Goal: Task Accomplishment & Management: Use online tool/utility

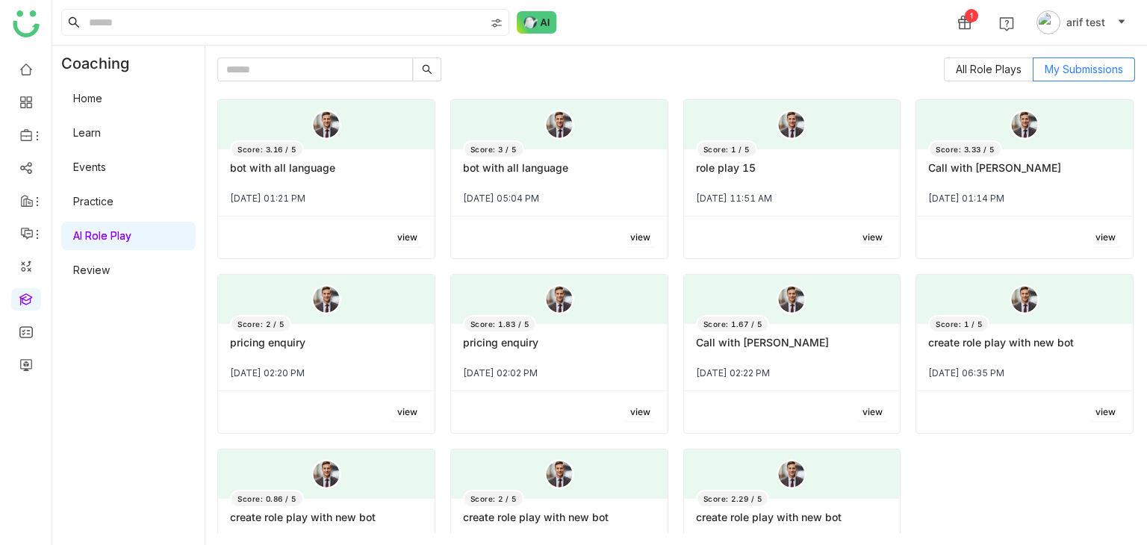
click at [102, 99] on link "Home" at bounding box center [87, 98] width 29 height 13
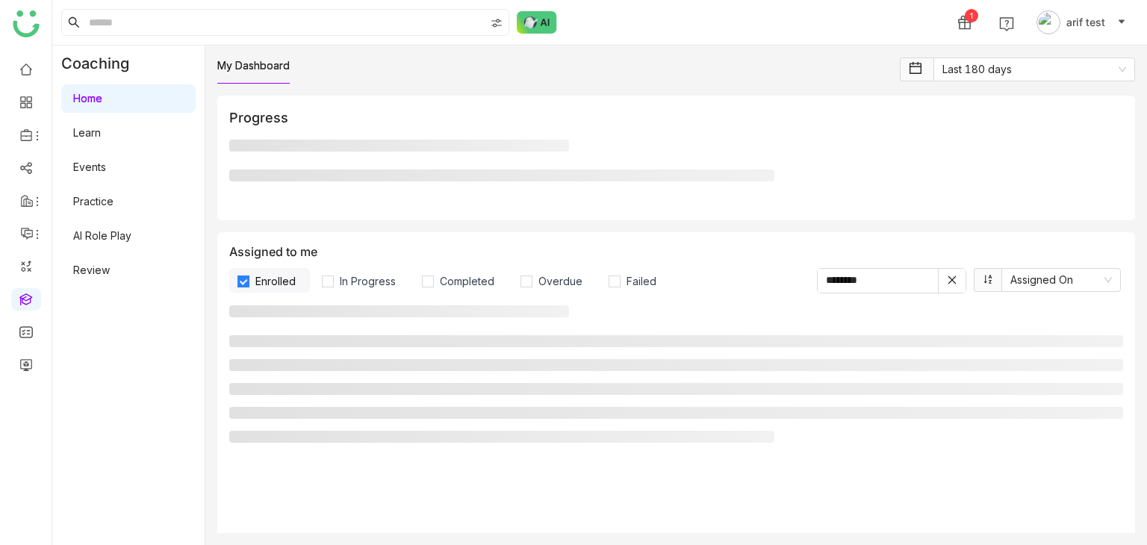
click at [102, 99] on link "Home" at bounding box center [87, 98] width 29 height 13
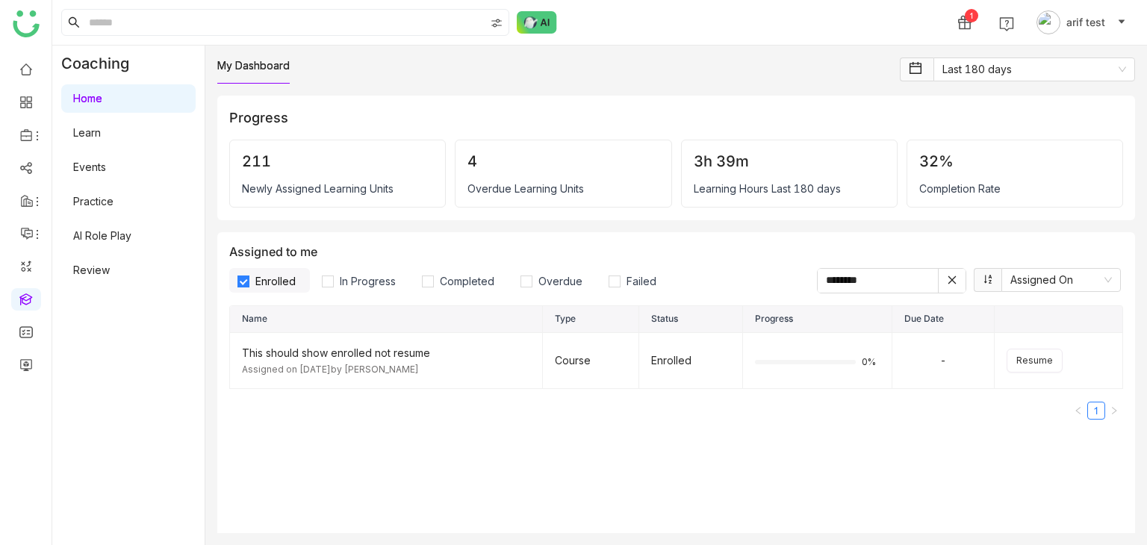
click at [947, 280] on icon at bounding box center [952, 280] width 10 height 10
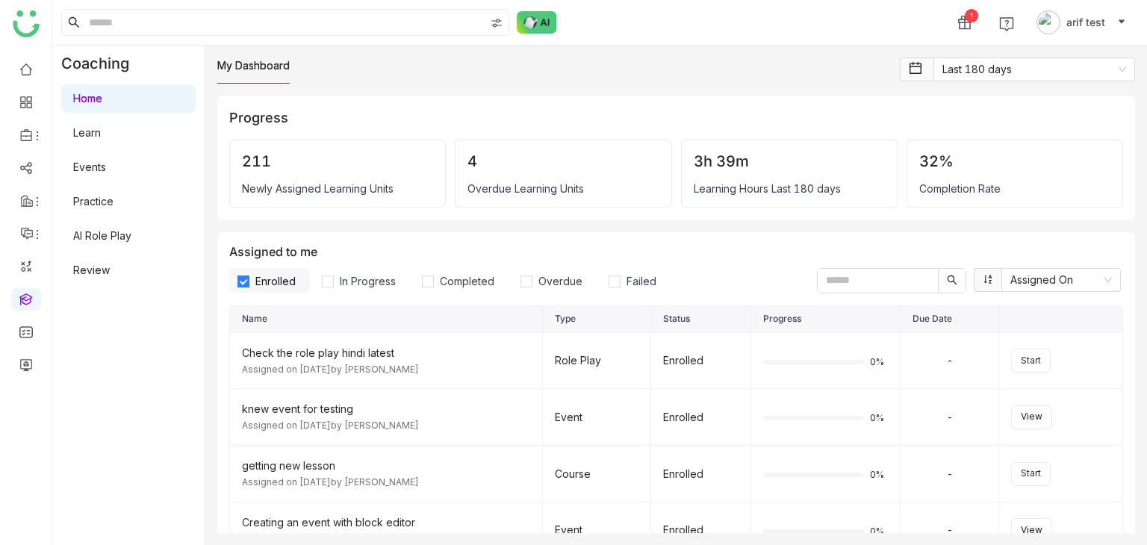
click at [842, 278] on input "text" at bounding box center [878, 281] width 120 height 24
type input "******"
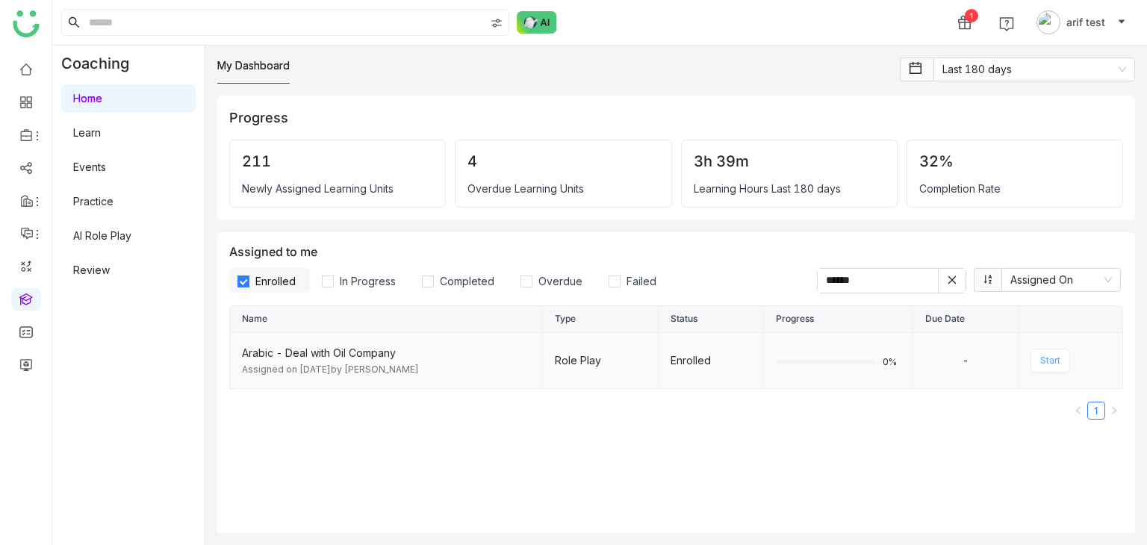
click at [1040, 362] on span "Start" at bounding box center [1050, 361] width 20 height 14
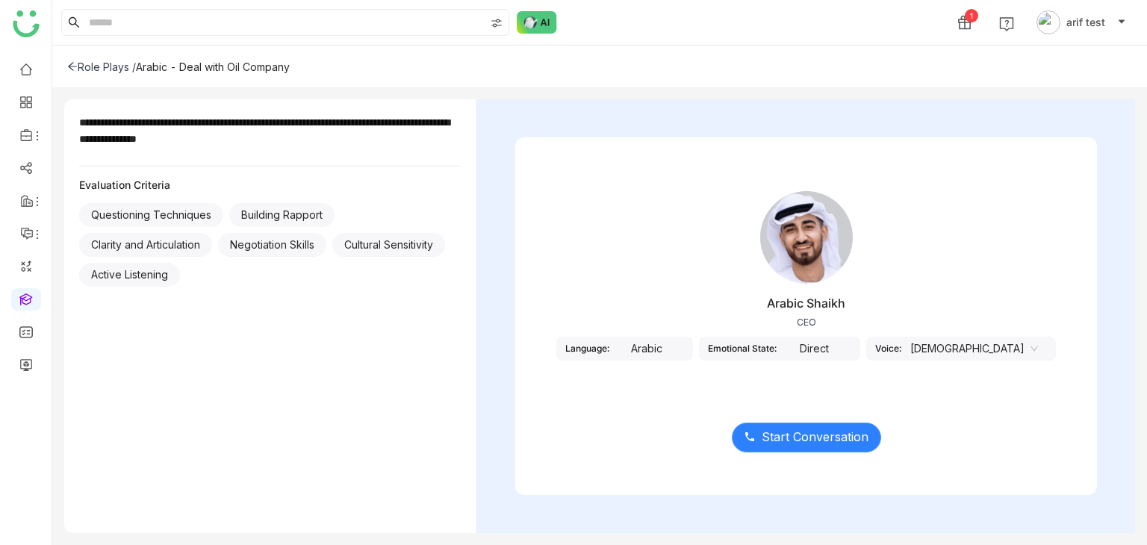
click at [791, 449] on button "Start Conversation" at bounding box center [806, 438] width 149 height 30
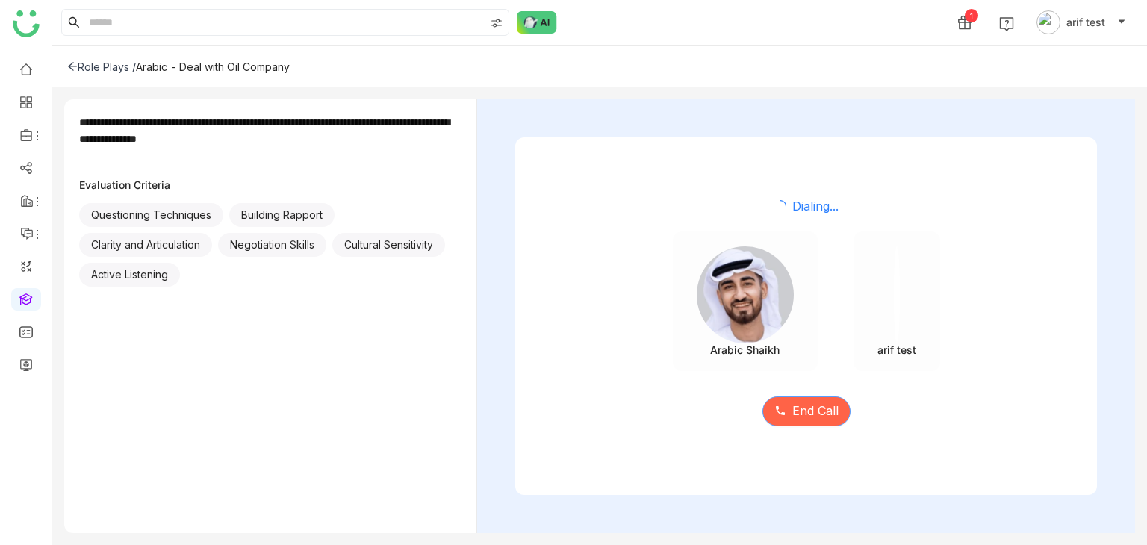
click at [809, 420] on span "End Call" at bounding box center [815, 411] width 46 height 19
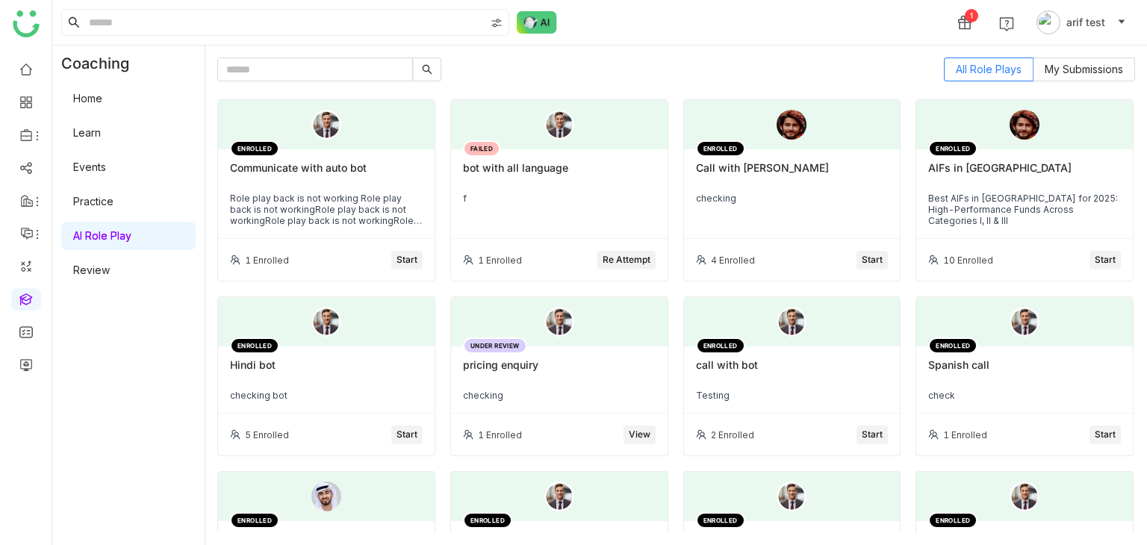
click at [102, 92] on link "Home" at bounding box center [87, 98] width 29 height 13
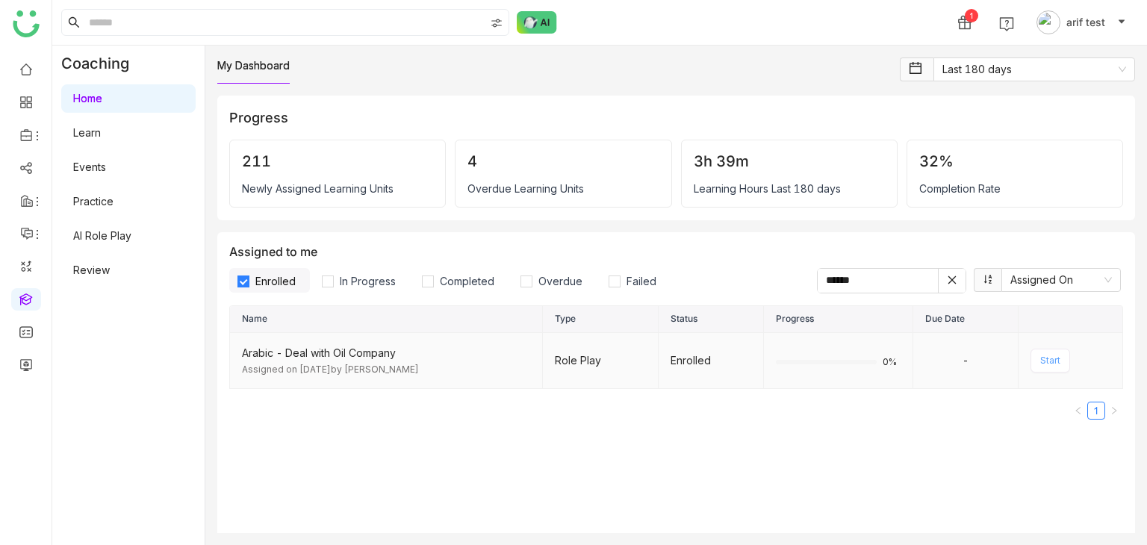
click at [1048, 369] on button "Start" at bounding box center [1051, 361] width 40 height 24
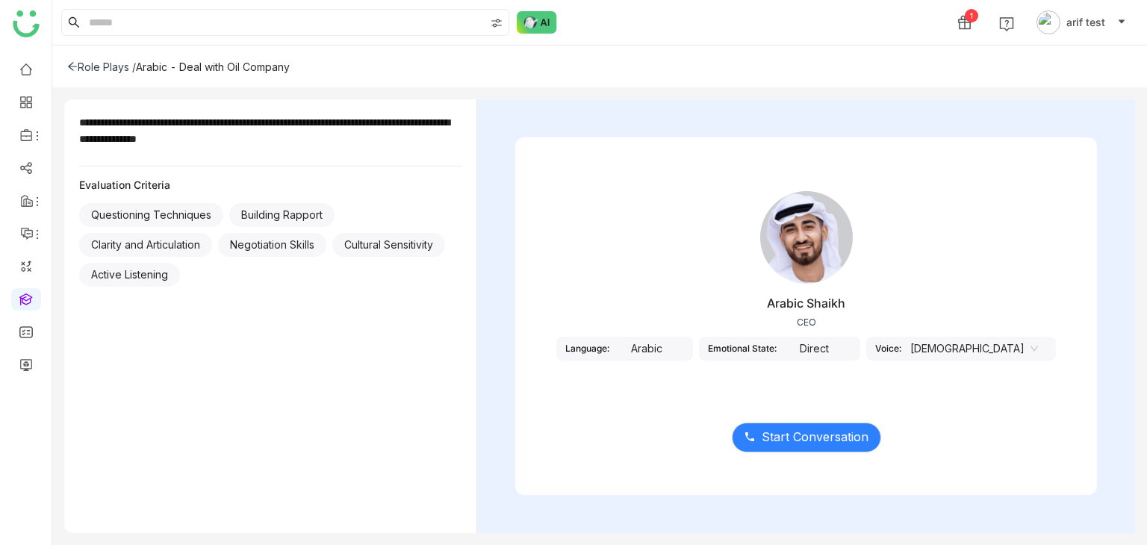
click at [684, 352] on div "Arabic" at bounding box center [646, 349] width 75 height 24
click at [866, 359] on div "Arabic Shaikh CEO Language: Arabic Emotional State: Direct Voice: Male" at bounding box center [806, 285] width 582 height 224
click at [901, 347] on div "Voice:" at bounding box center [888, 348] width 26 height 11
click at [810, 431] on span "Start Conversation" at bounding box center [815, 437] width 107 height 19
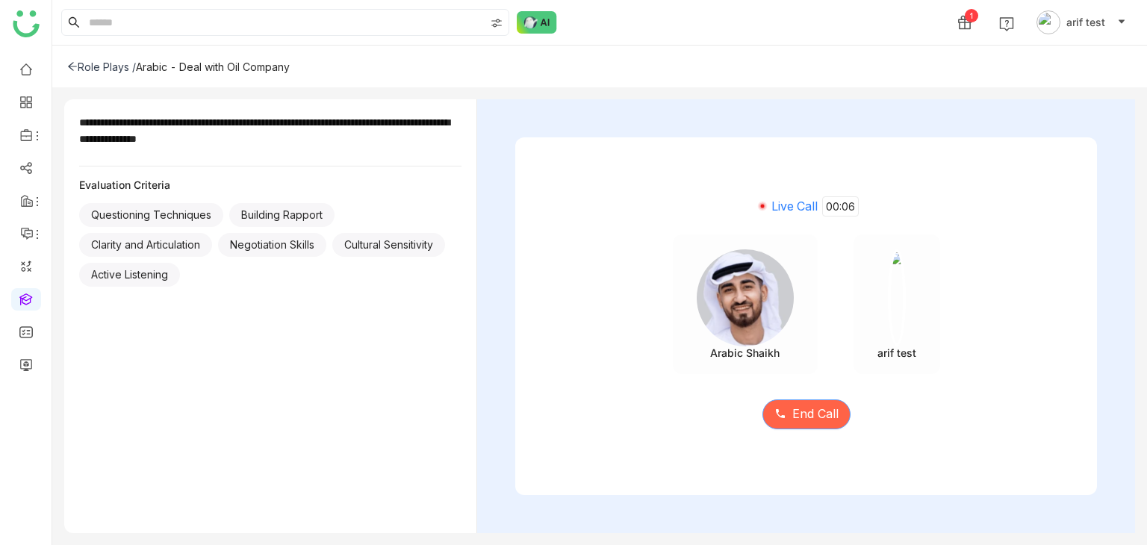
click at [813, 420] on span "End Call" at bounding box center [815, 414] width 46 height 19
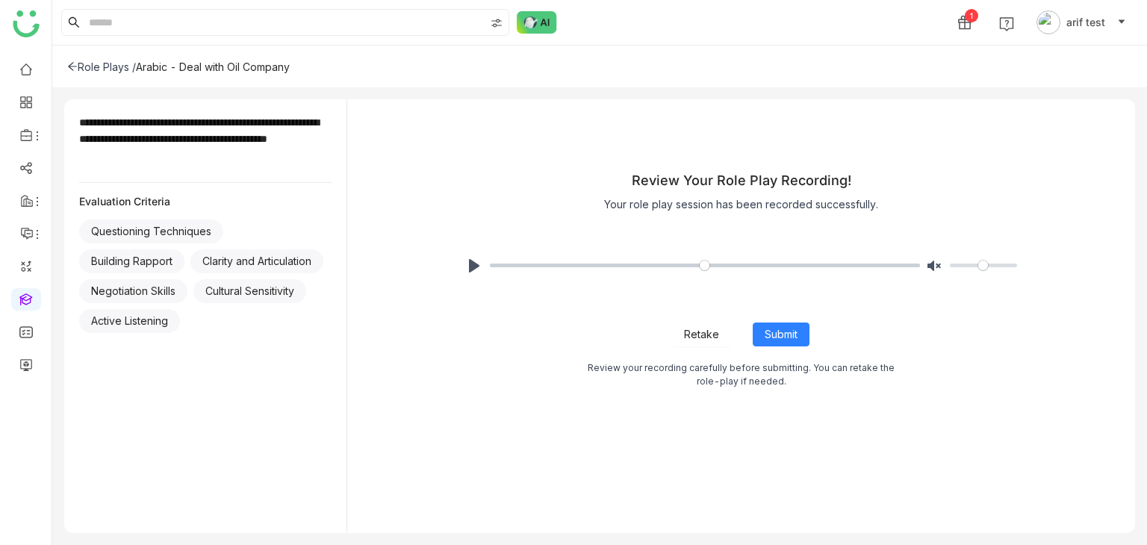
click at [72, 63] on icon at bounding box center [72, 66] width 10 height 10
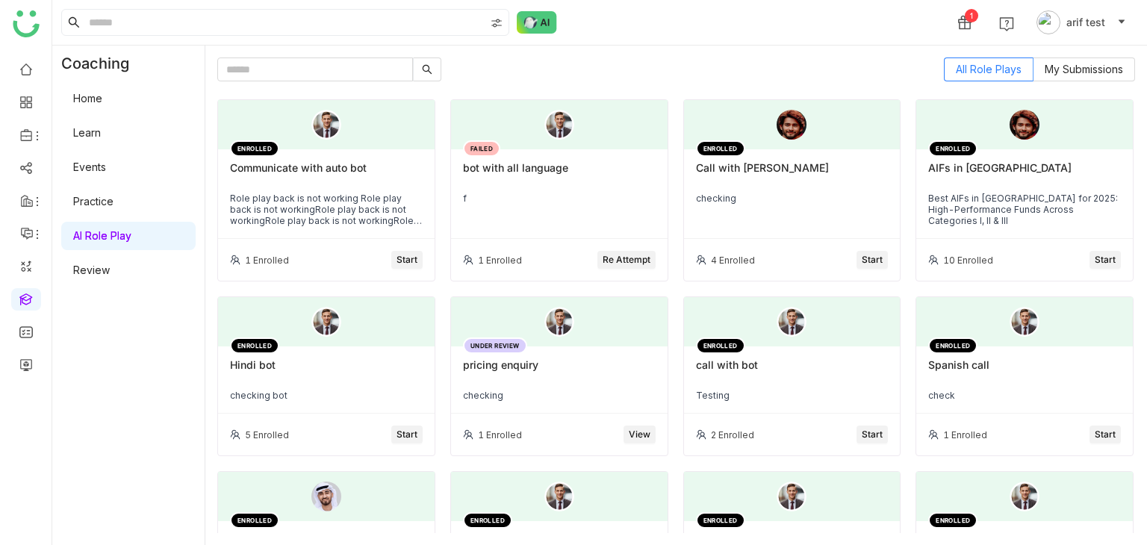
click at [102, 105] on link "Home" at bounding box center [87, 98] width 29 height 13
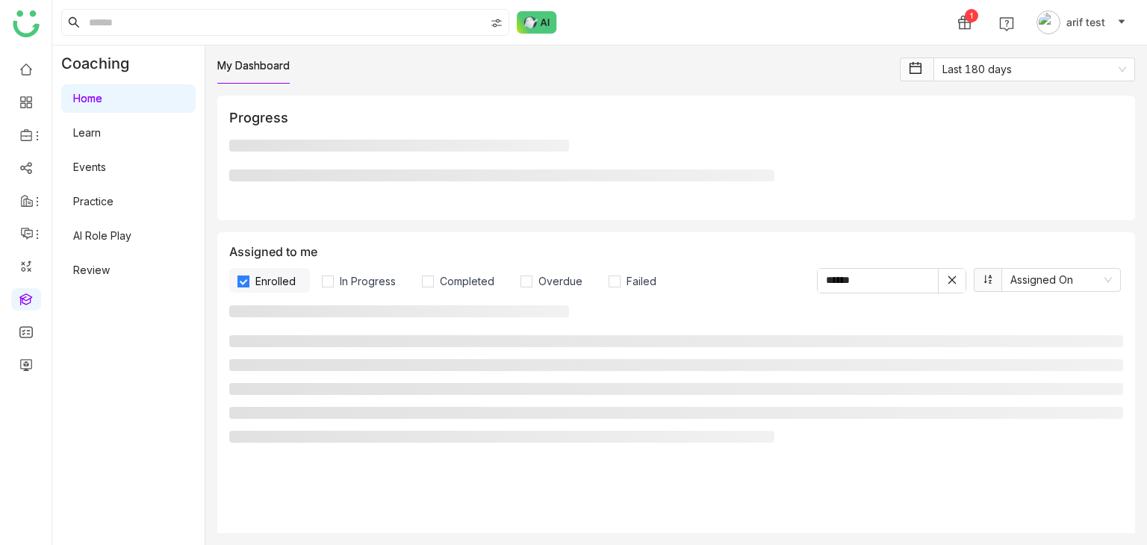
click at [102, 105] on link "Home" at bounding box center [87, 98] width 29 height 13
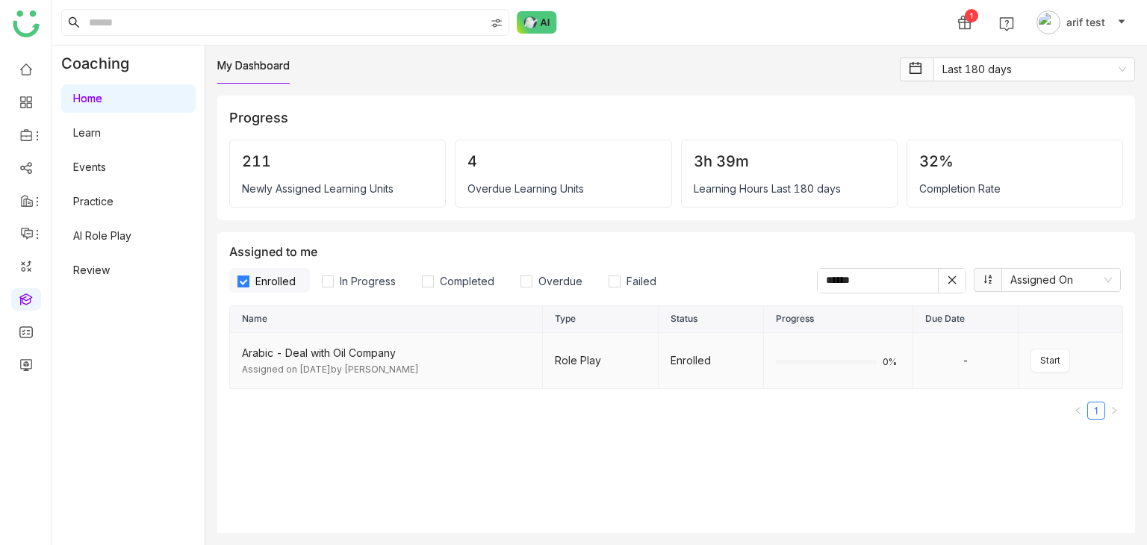
click at [848, 349] on td "0%" at bounding box center [838, 361] width 149 height 57
click at [1041, 357] on span "Start" at bounding box center [1050, 361] width 20 height 14
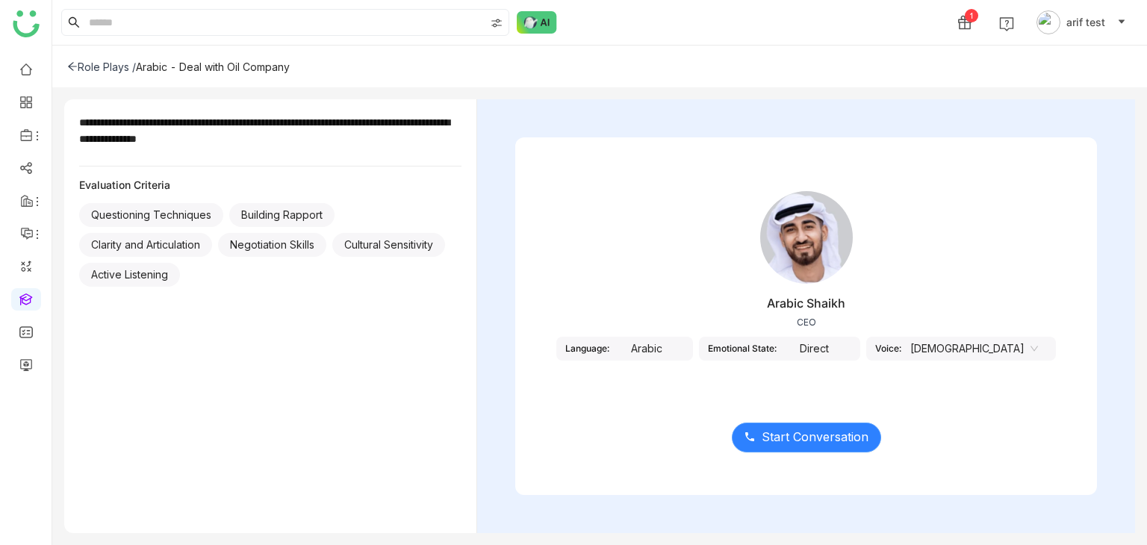
click at [848, 435] on span "Start Conversation" at bounding box center [815, 437] width 107 height 19
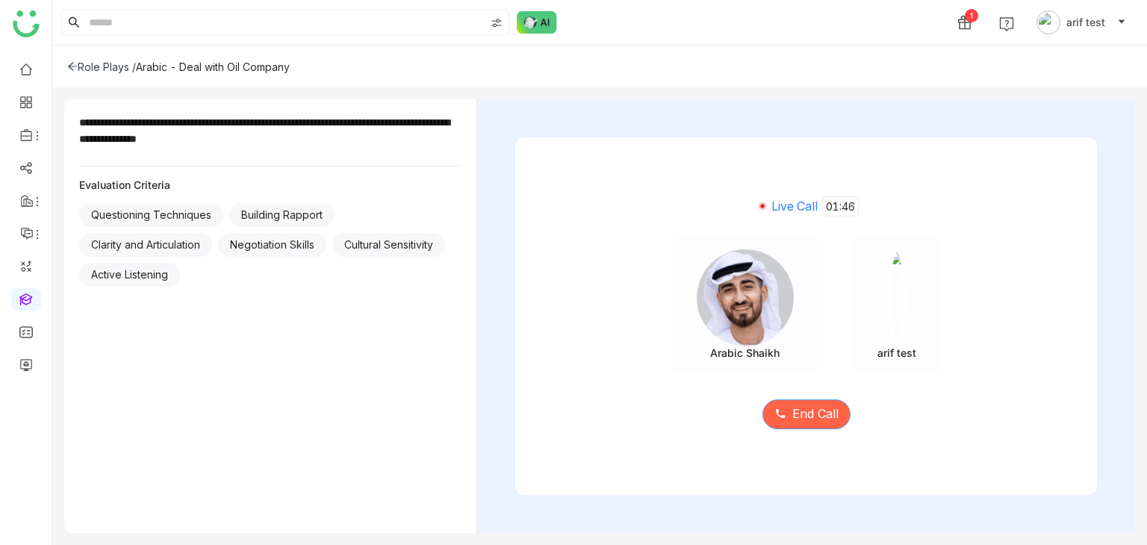
click at [835, 413] on span "End Call" at bounding box center [815, 414] width 46 height 19
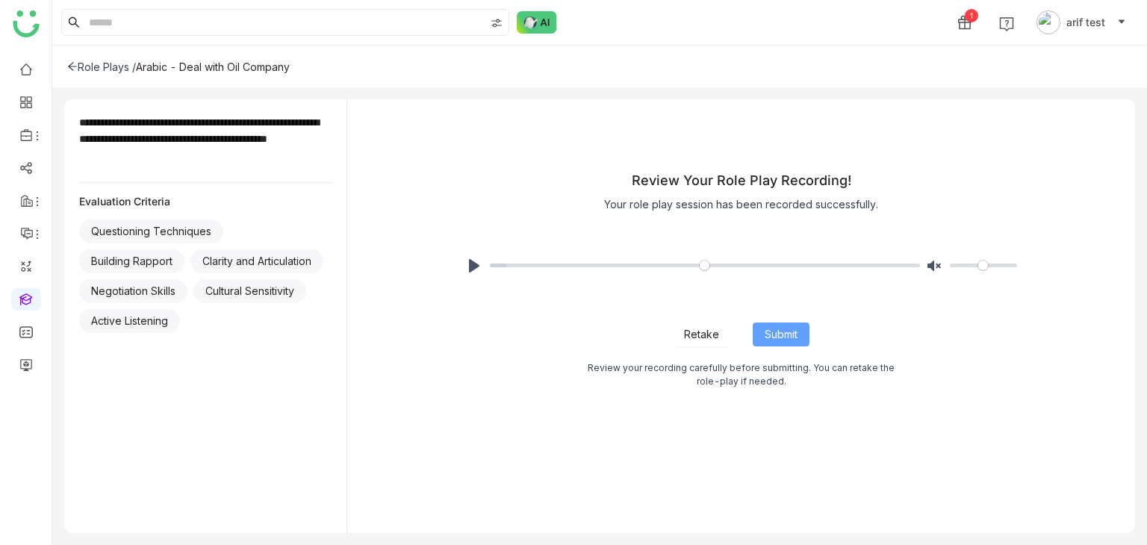
click at [771, 332] on span "Submit" at bounding box center [781, 334] width 33 height 16
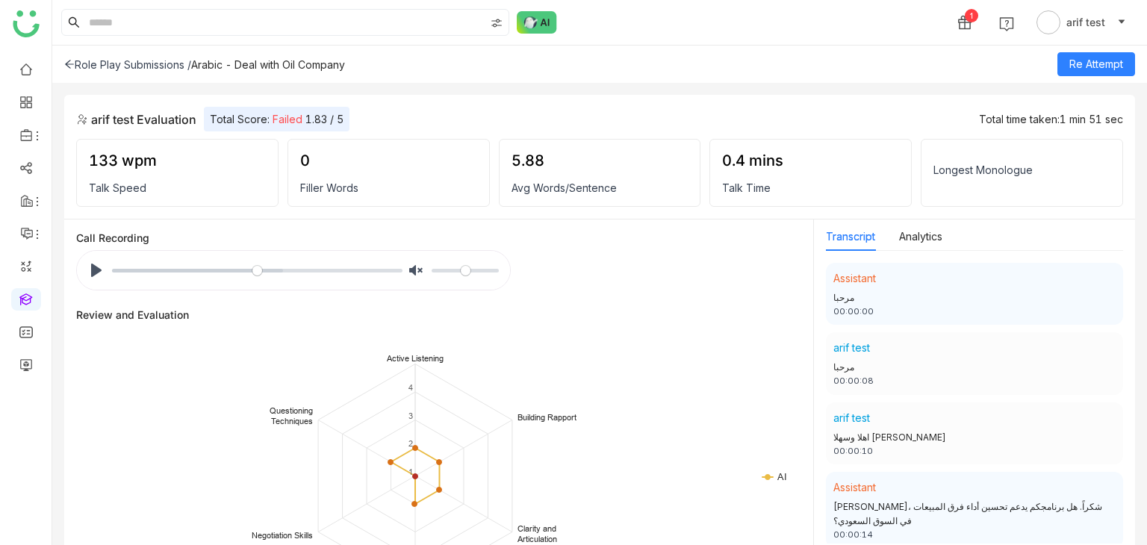
click at [69, 66] on icon at bounding box center [69, 64] width 10 height 10
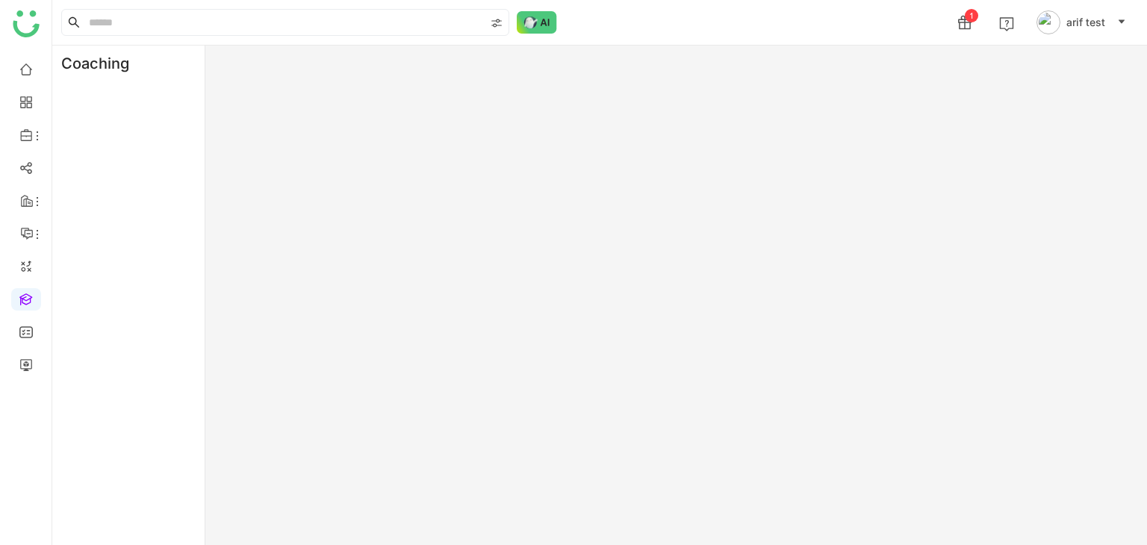
click at [420, 285] on div "Coaching" at bounding box center [599, 296] width 1095 height 500
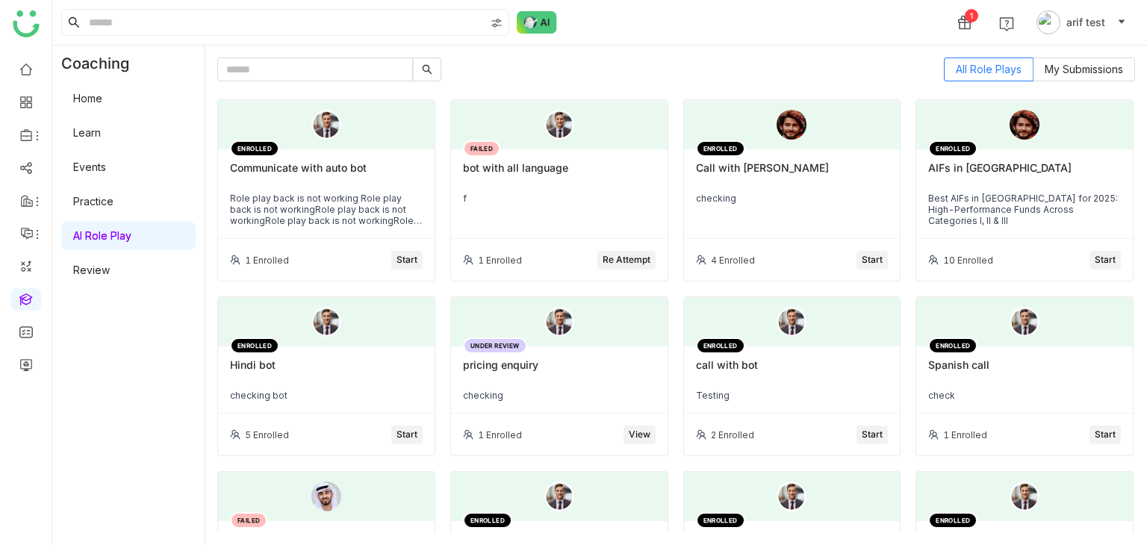
click at [102, 100] on link "Home" at bounding box center [87, 98] width 29 height 13
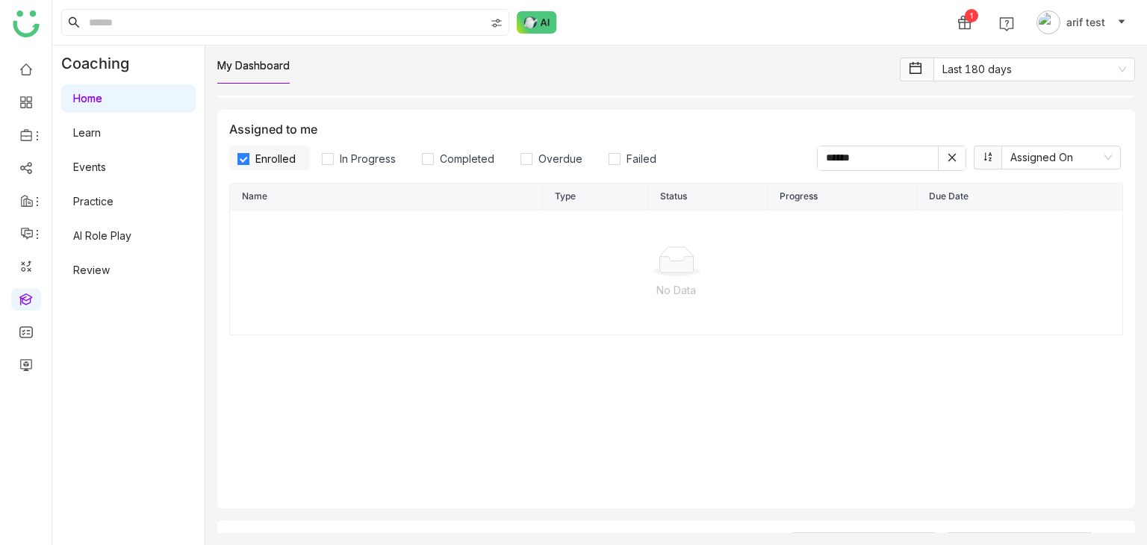
scroll to position [122, 0]
click at [285, 155] on span "Enrolled" at bounding box center [275, 159] width 52 height 13
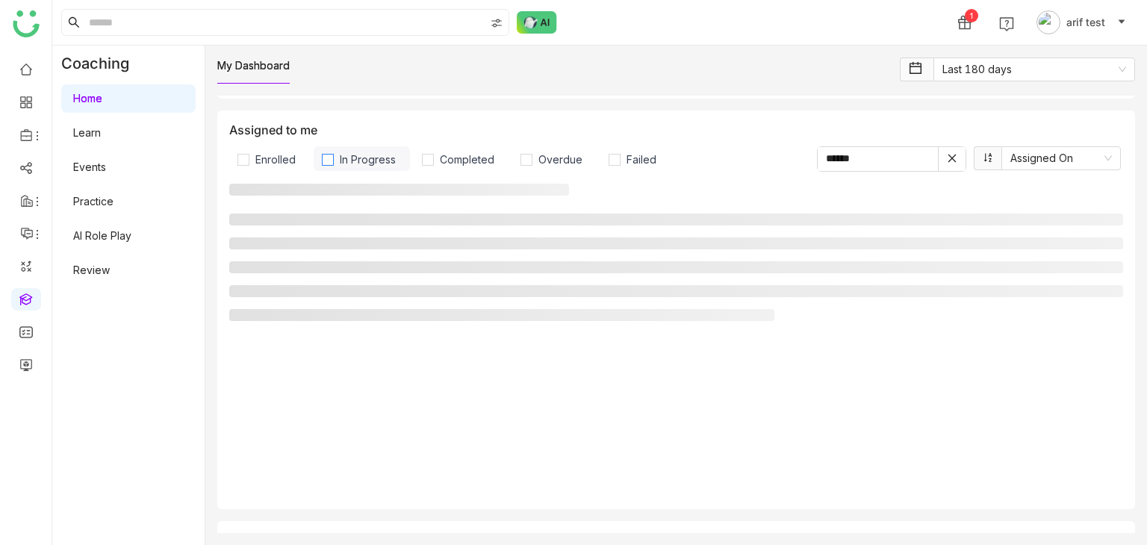
click at [355, 150] on label "In Progress" at bounding box center [362, 158] width 96 height 25
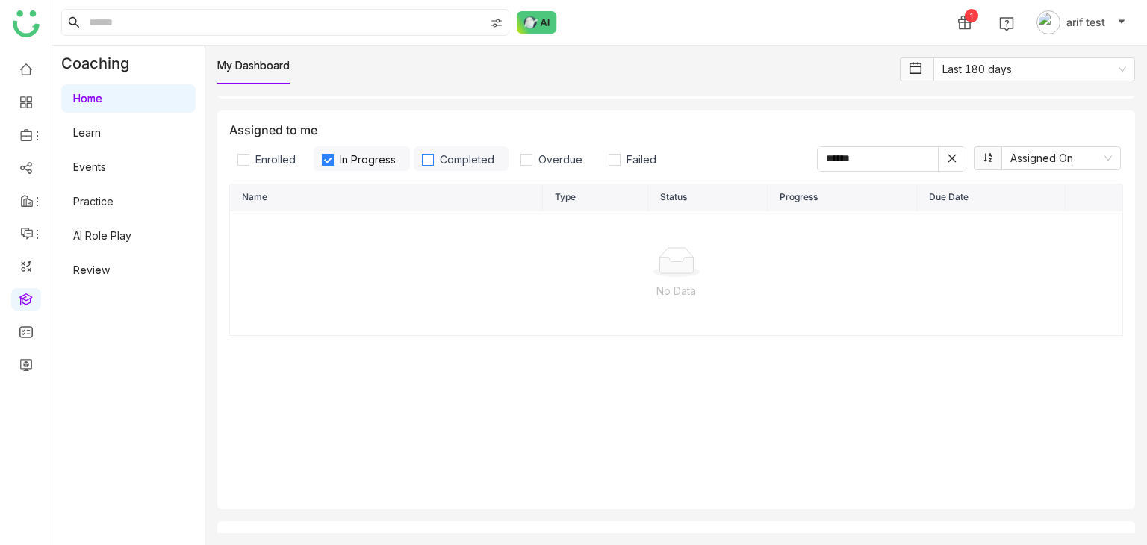
click at [470, 159] on span "Completed" at bounding box center [467, 159] width 66 height 13
click at [367, 147] on label "In Progress" at bounding box center [362, 158] width 96 height 25
click at [532, 154] on span "Overdue" at bounding box center [560, 159] width 56 height 13
click at [469, 156] on span "Completed" at bounding box center [467, 159] width 66 height 13
click at [515, 161] on label "Overdue" at bounding box center [554, 158] width 84 height 25
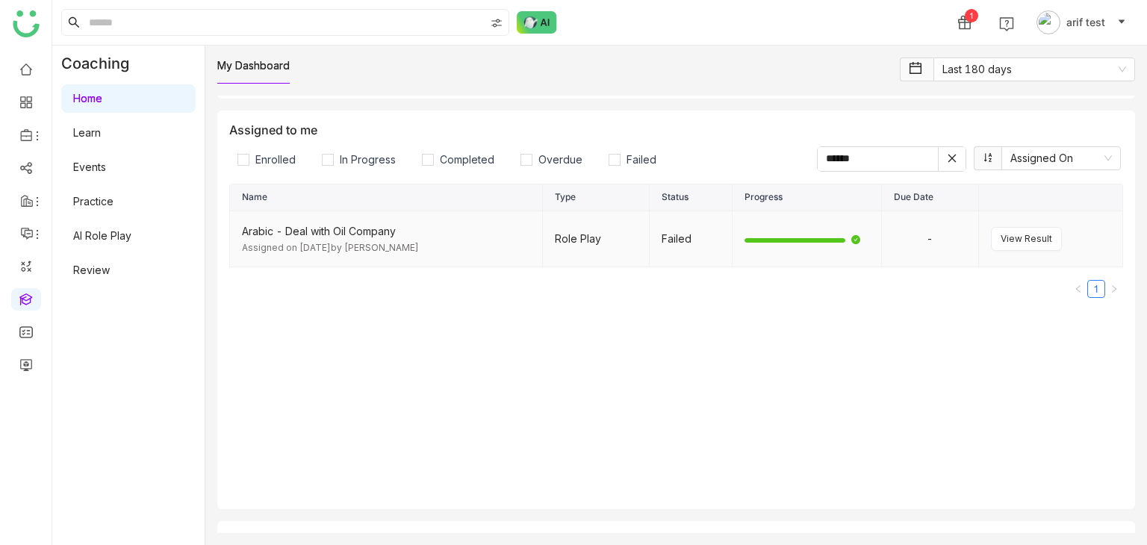
drag, startPoint x: 688, startPoint y: 233, endPoint x: 639, endPoint y: 232, distance: 48.5
click at [639, 232] on tr "Arabic - Deal with Oil Company Assigned on [DATE] by [PERSON_NAME] Role Play Fa…" at bounding box center [676, 239] width 893 height 57
click at [466, 149] on label "Completed" at bounding box center [461, 158] width 95 height 25
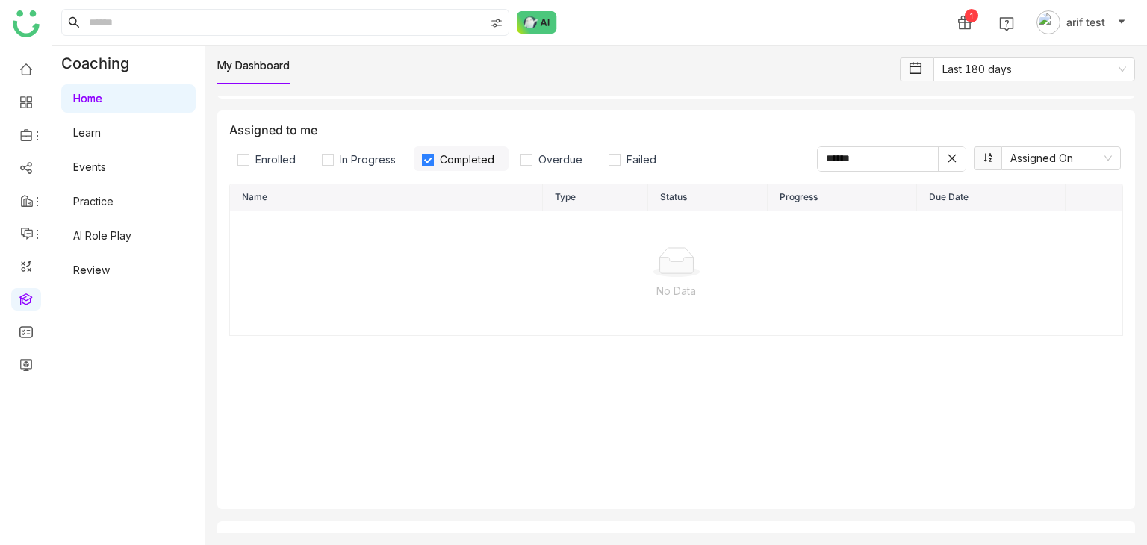
click at [466, 149] on label "Completed" at bounding box center [461, 158] width 95 height 25
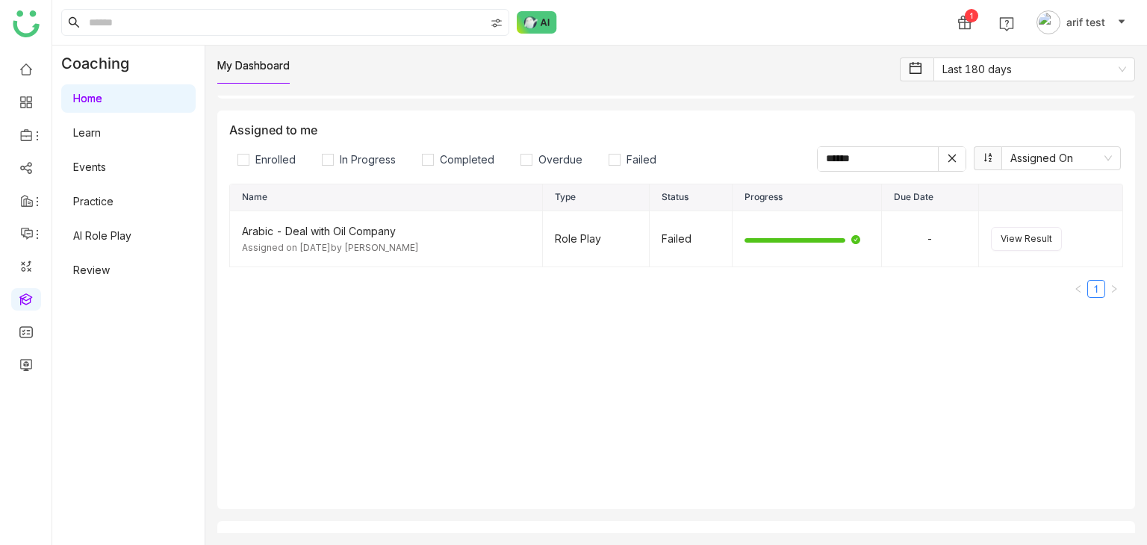
click at [947, 161] on icon at bounding box center [952, 158] width 10 height 10
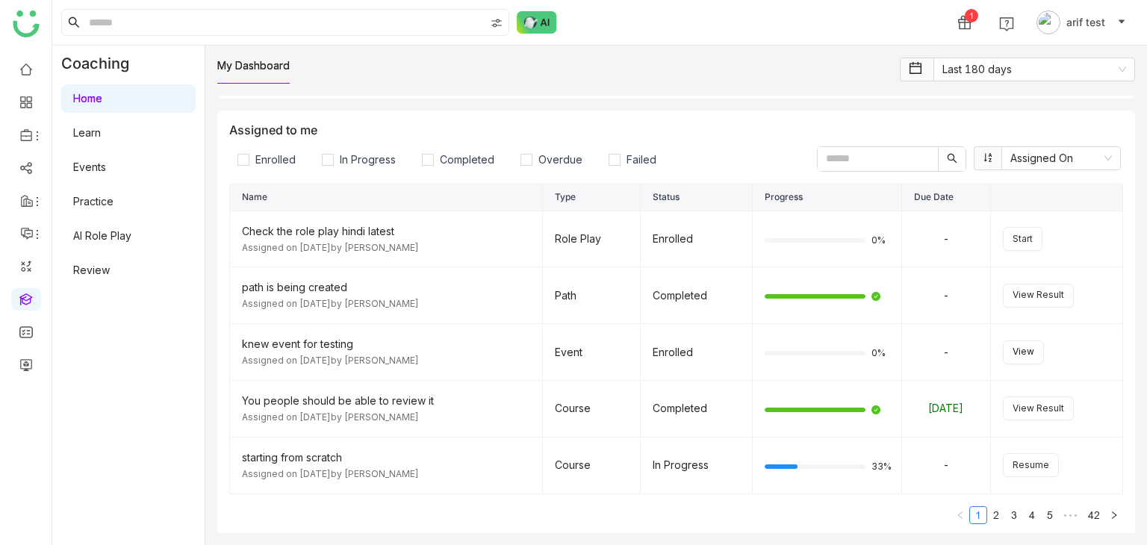
click at [857, 167] on input "text" at bounding box center [878, 159] width 120 height 24
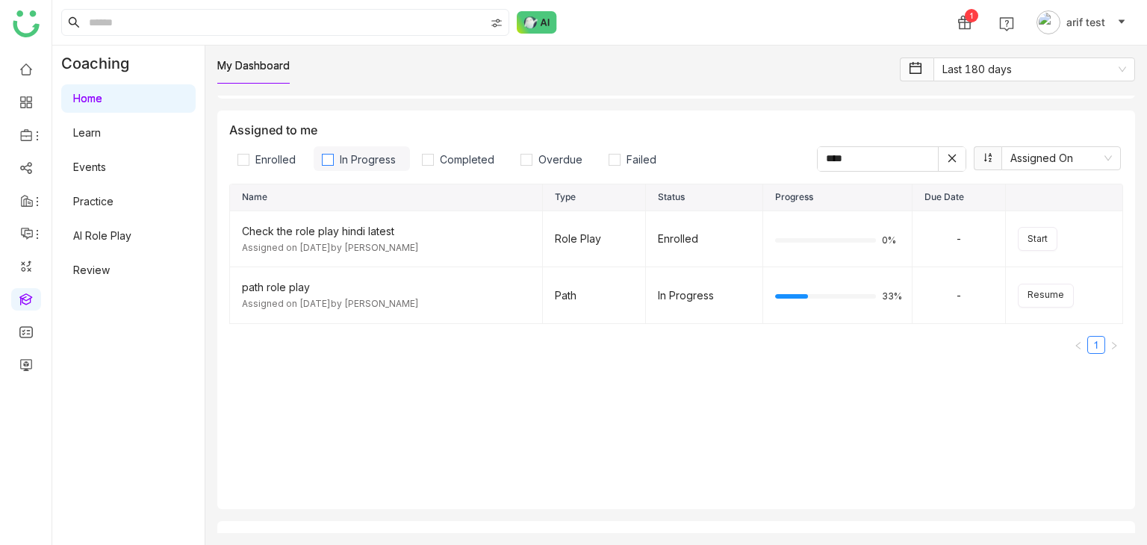
type input "****"
click at [341, 159] on span "In Progress" at bounding box center [368, 159] width 68 height 13
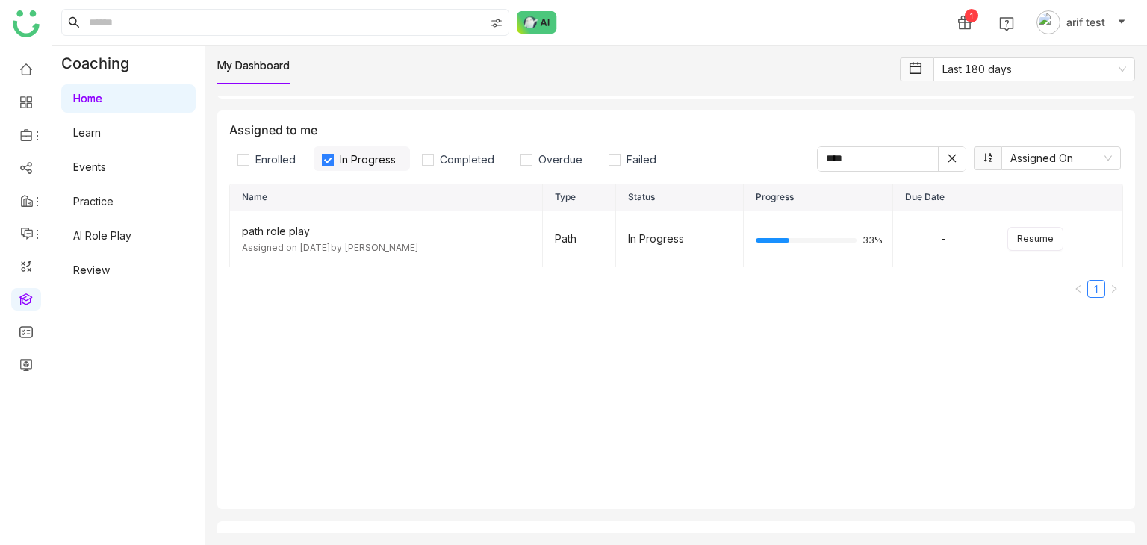
click at [341, 159] on span "In Progress" at bounding box center [368, 159] width 68 height 13
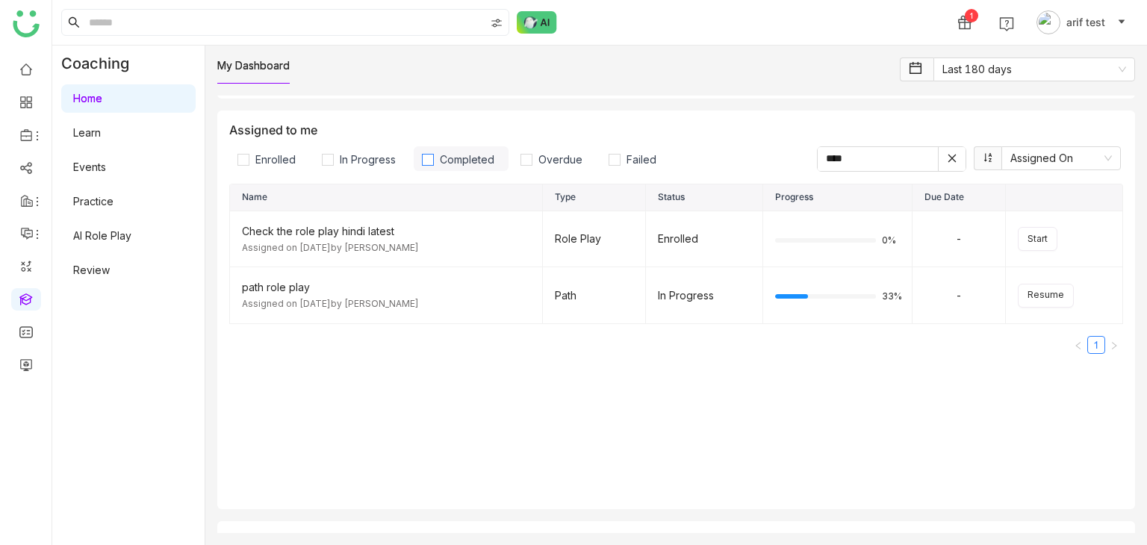
click at [450, 159] on span "Completed" at bounding box center [467, 159] width 66 height 13
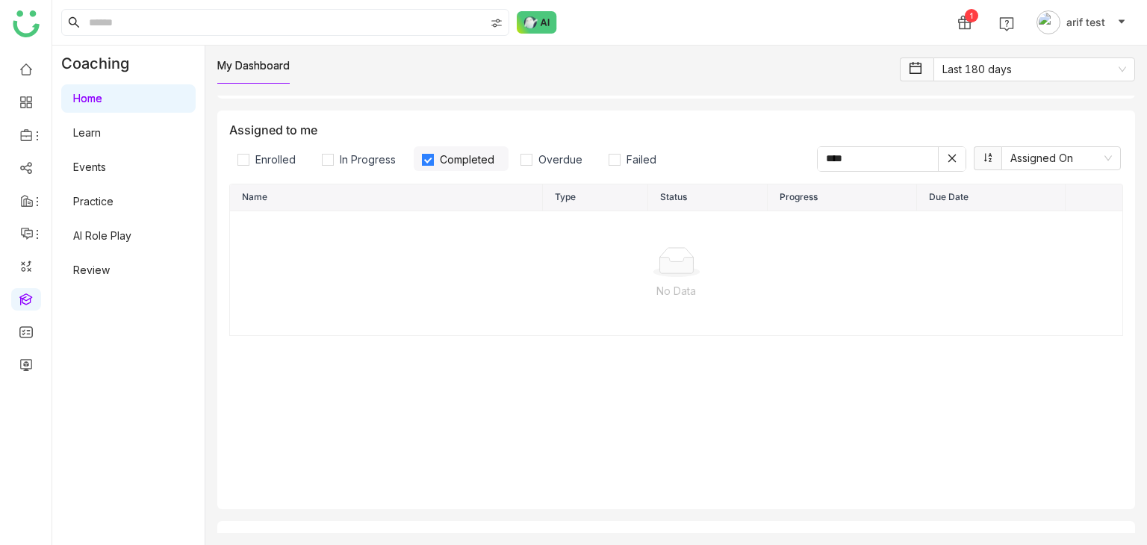
drag, startPoint x: 774, startPoint y: 149, endPoint x: 623, endPoint y: 117, distance: 155.0
click at [623, 117] on div "Assigned to me Enrolled In Progress Completed Overdue Failed **** Assigned On N…" at bounding box center [676, 310] width 918 height 399
type input "******"
click at [488, 153] on span "Completed" at bounding box center [467, 159] width 66 height 13
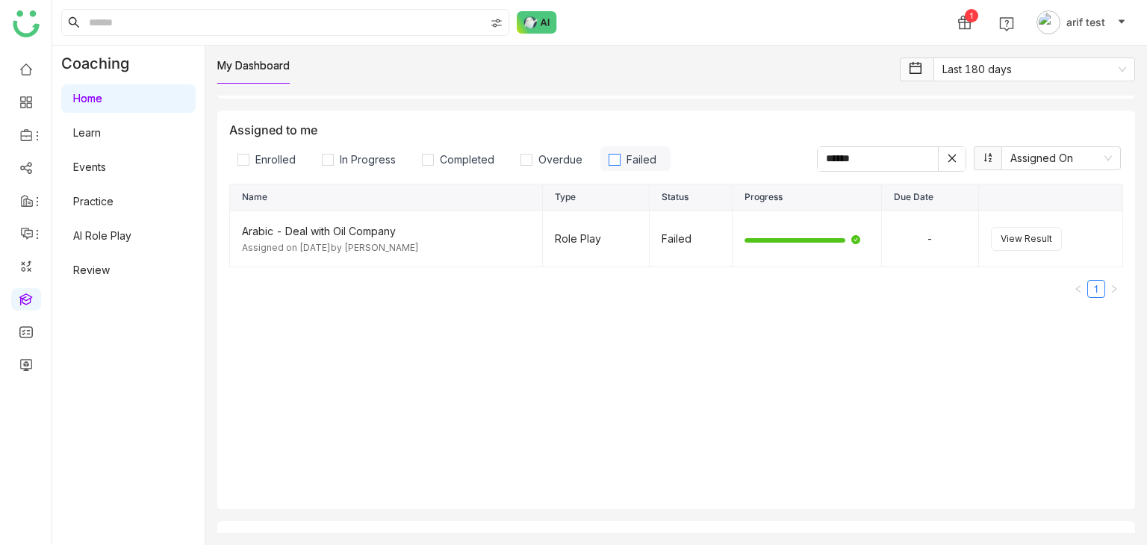
click at [630, 161] on span "Failed" at bounding box center [642, 159] width 42 height 13
click at [1031, 237] on span "View Result" at bounding box center [1027, 239] width 52 height 14
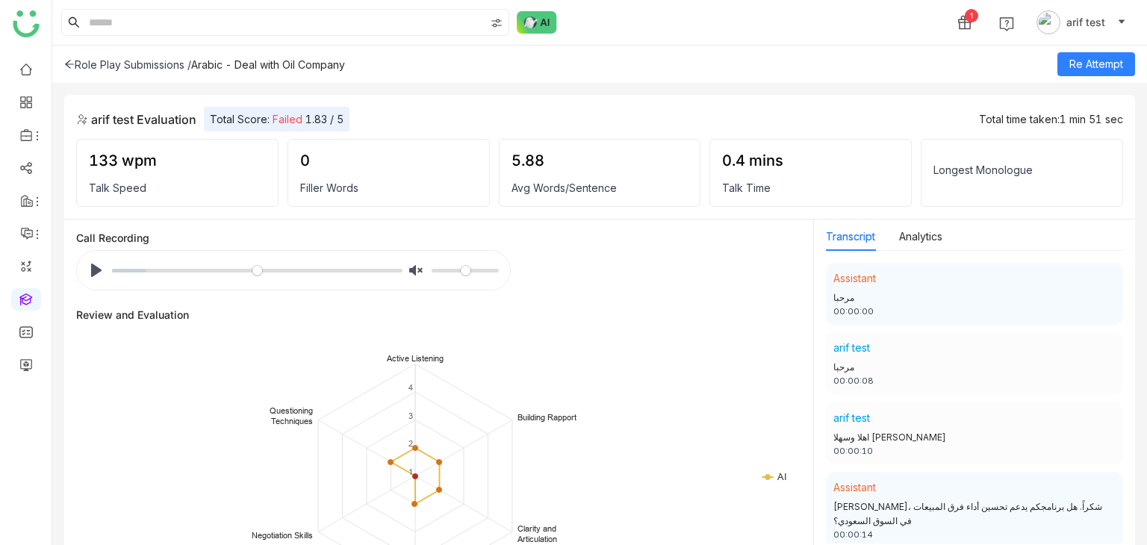
click at [70, 58] on div "Role Play Submissions /" at bounding box center [127, 64] width 127 height 13
